Goal: Transaction & Acquisition: Purchase product/service

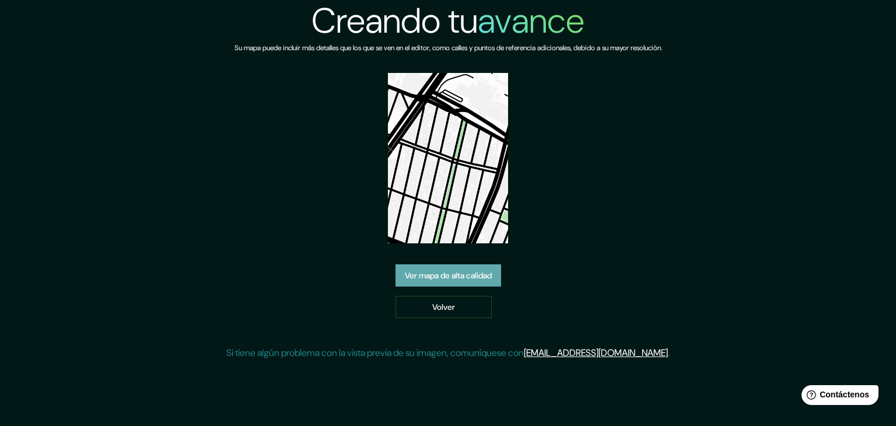
click at [468, 268] on font "Ver mapa de alta calidad" at bounding box center [448, 275] width 87 height 15
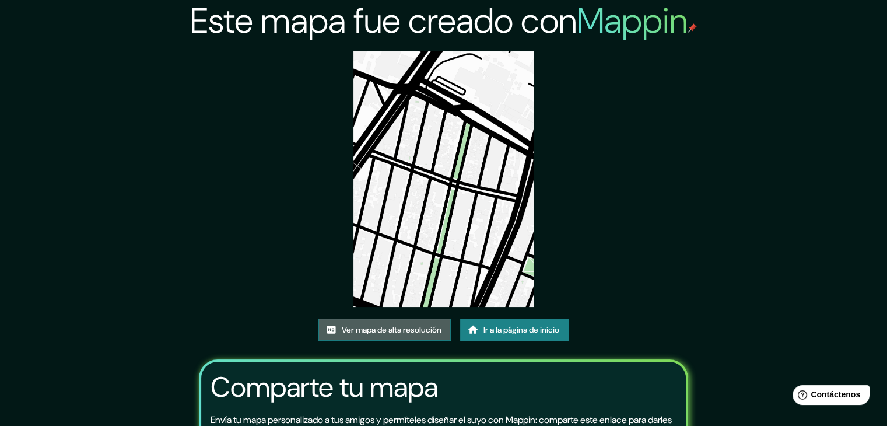
click at [418, 334] on font "Ver mapa de alta resolución" at bounding box center [392, 329] width 100 height 11
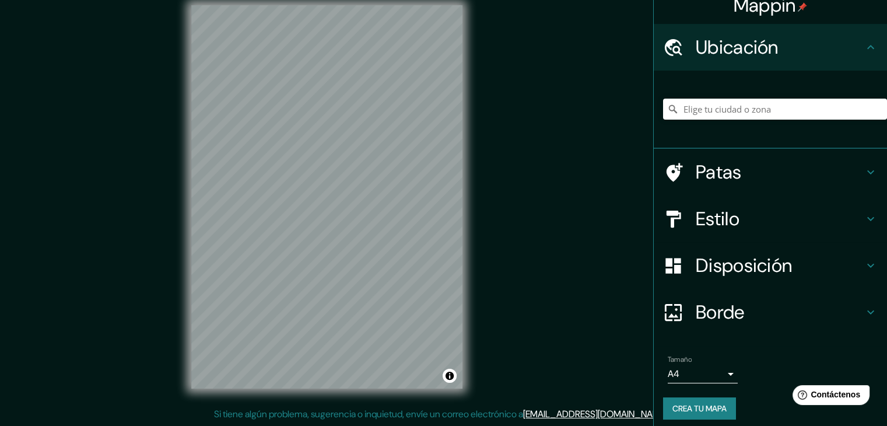
scroll to position [20, 0]
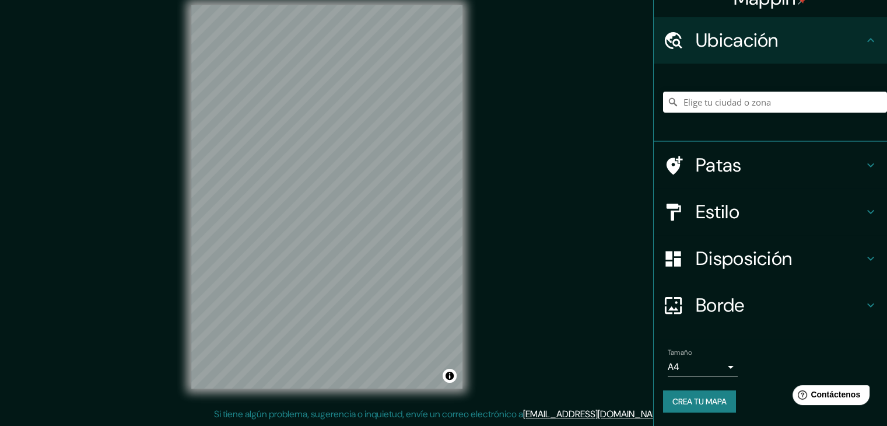
click at [711, 402] on font "Crea tu mapa" at bounding box center [700, 401] width 54 height 11
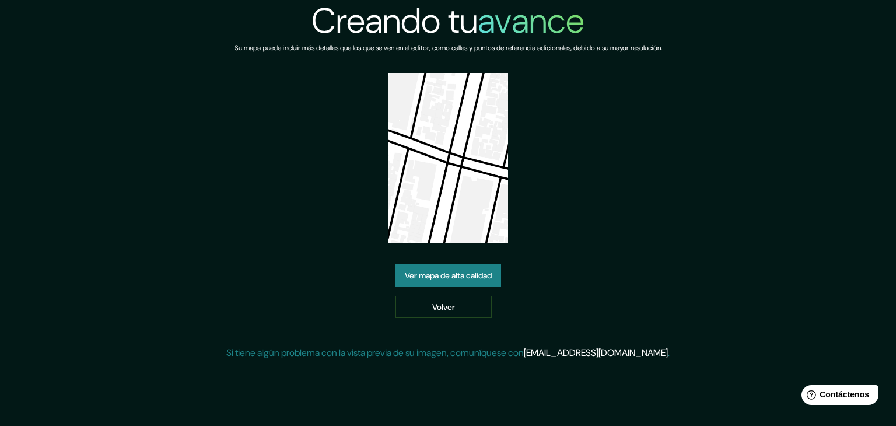
click at [478, 269] on font "Ver mapa de alta calidad" at bounding box center [448, 275] width 87 height 15
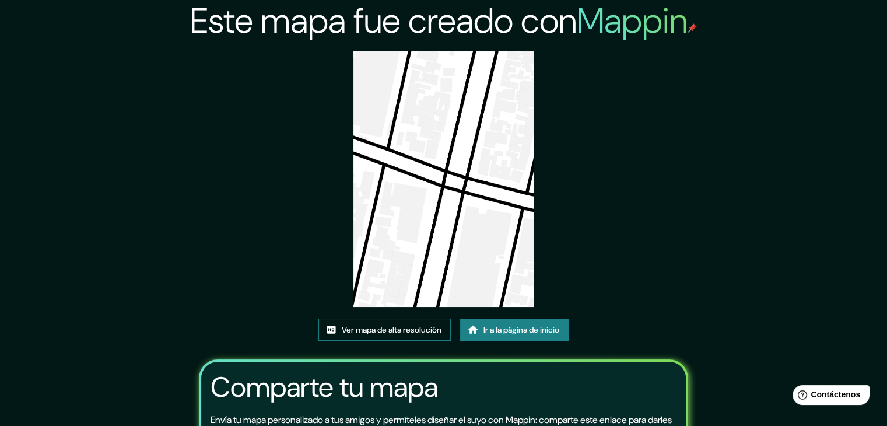
click at [429, 324] on font "Ver mapa de alta resolución" at bounding box center [392, 329] width 100 height 11
